Goal: Task Accomplishment & Management: Manage account settings

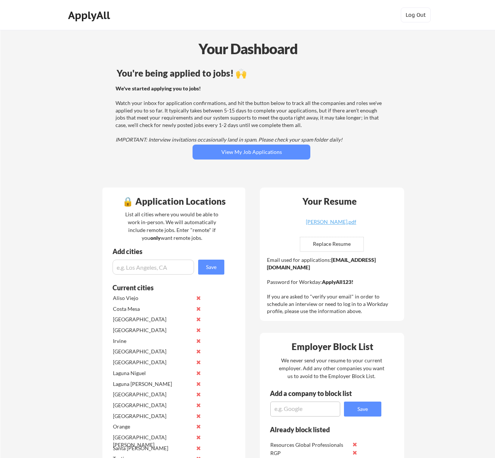
click at [318, 266] on strong "abanoub.youssef@mailflux.com" at bounding box center [321, 264] width 109 height 14
click at [291, 268] on strong "abanoub.youssef@mailflux.com" at bounding box center [321, 264] width 109 height 14
drag, startPoint x: 266, startPoint y: 266, endPoint x: 345, endPoint y: 266, distance: 78.5
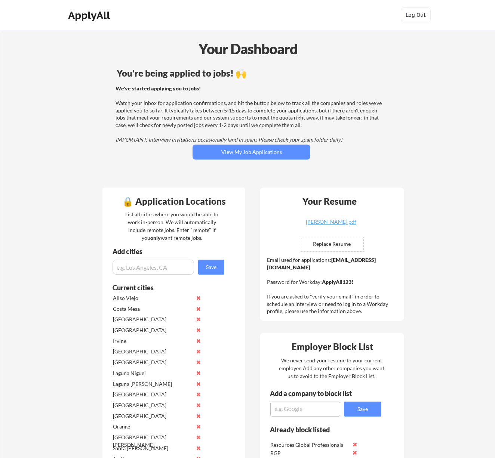
click at [345, 266] on div "Your Resume ABANOUB YOUSSEF.pdf Replace Resume ✅ Replaced! Email used for appli…" at bounding box center [332, 254] width 144 height 133
copy div "abanoub.youssef@mailflux.com"
click at [339, 279] on strong "ApplyAll123!" at bounding box center [337, 282] width 31 height 6
copy strong "ApplyAll123"
